Goal: Navigation & Orientation: Find specific page/section

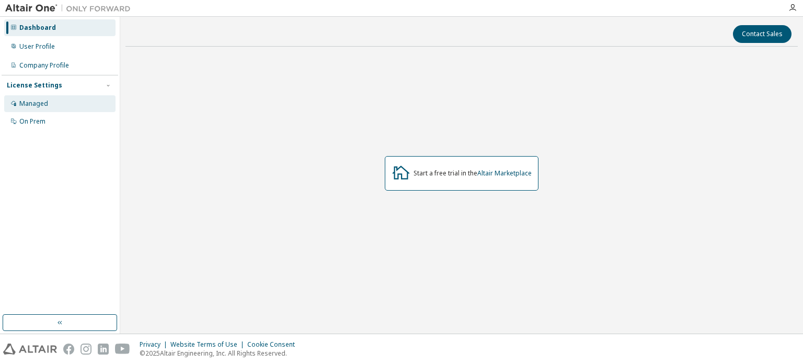
click at [52, 100] on div "Managed" at bounding box center [59, 103] width 111 height 17
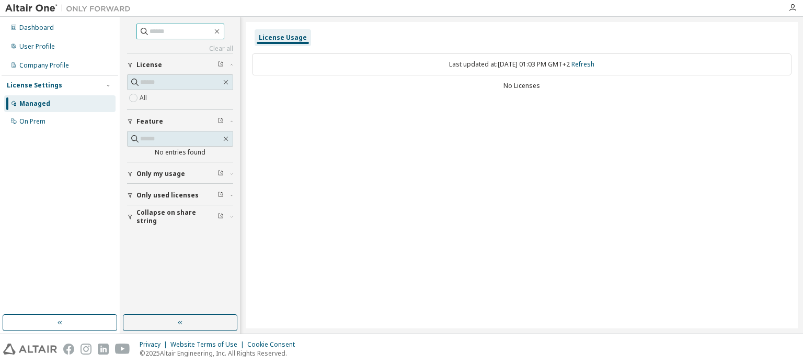
click at [188, 30] on input "text" at bounding box center [181, 31] width 63 height 10
click at [53, 65] on div "Company Profile" at bounding box center [44, 65] width 50 height 8
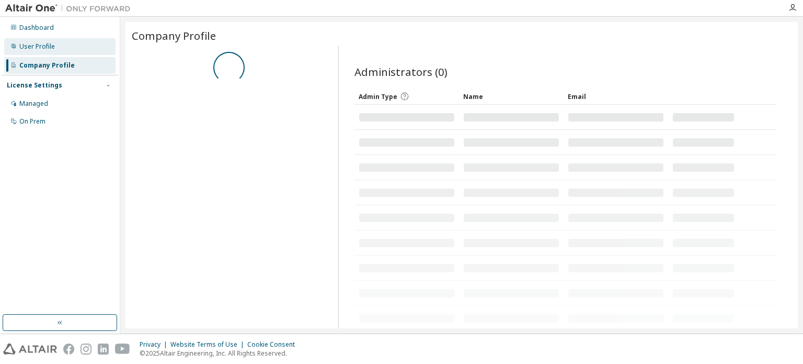
click at [53, 44] on div "User Profile" at bounding box center [37, 46] width 36 height 8
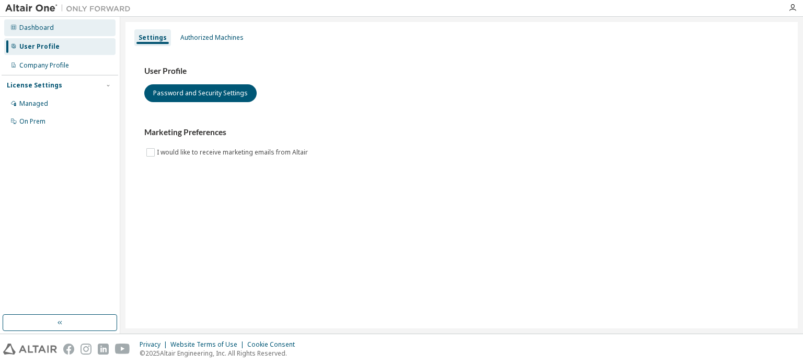
click at [56, 22] on div "Dashboard" at bounding box center [59, 27] width 111 height 17
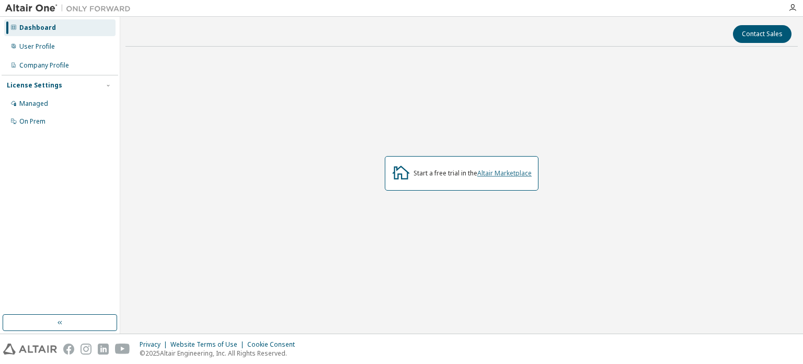
click at [507, 173] on link "Altair Marketplace" at bounding box center [505, 172] width 54 height 9
